Goal: Find specific page/section: Find specific page/section

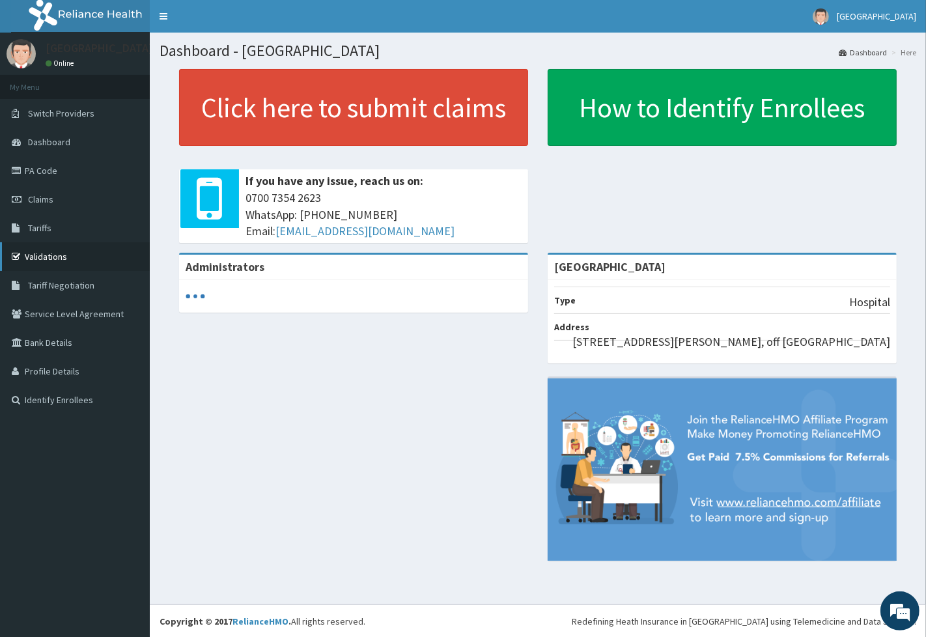
click at [50, 258] on link "Validations" at bounding box center [75, 256] width 150 height 29
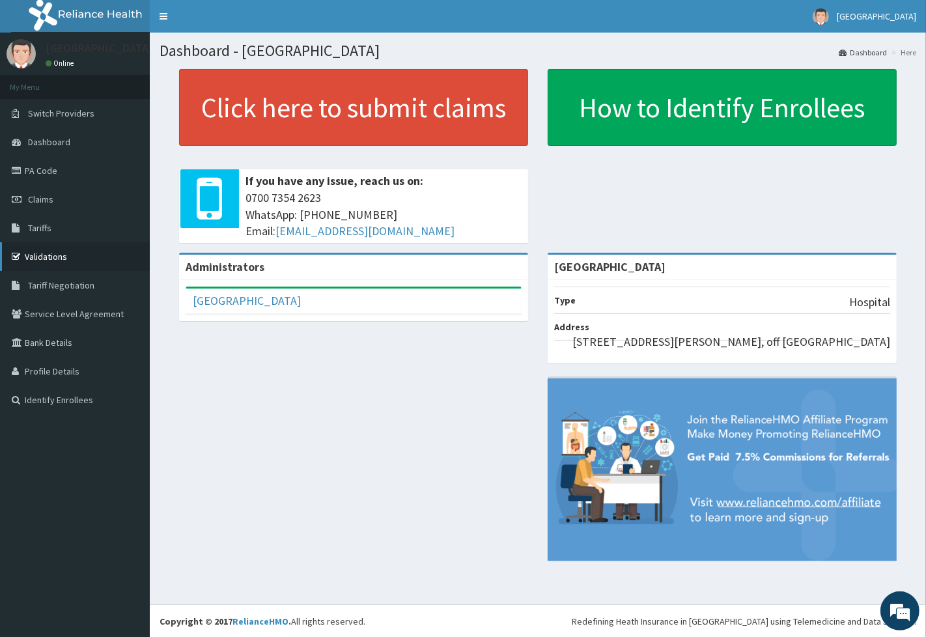
click at [57, 255] on link "Validations" at bounding box center [75, 256] width 150 height 29
